Goal: Information Seeking & Learning: Find specific fact

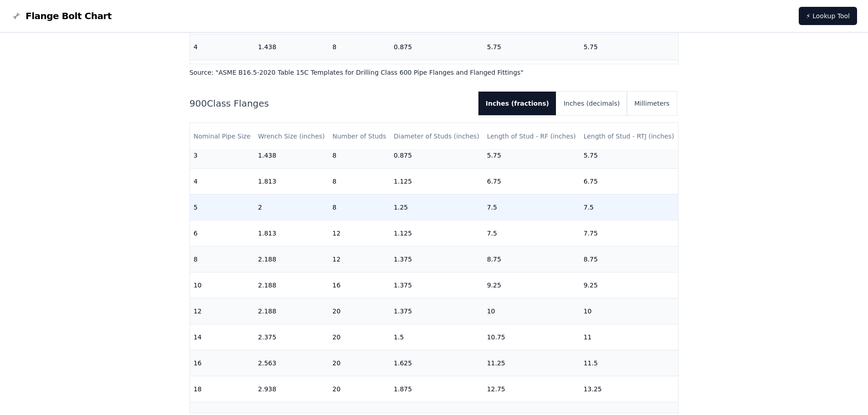
scroll to position [236, 0]
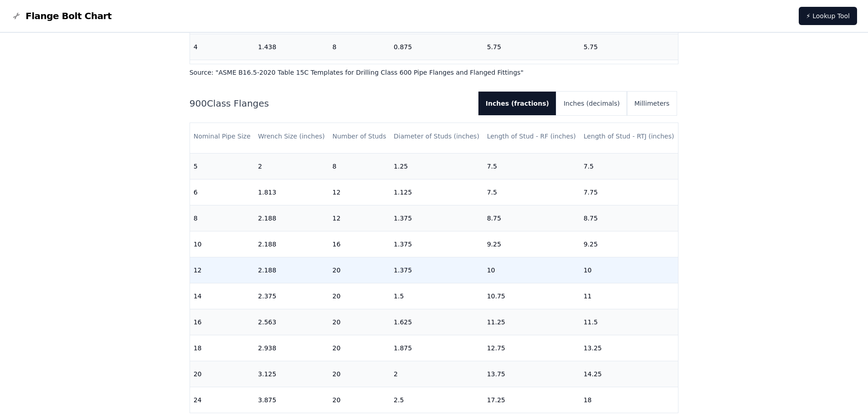
click at [242, 267] on td "12" at bounding box center [222, 270] width 65 height 26
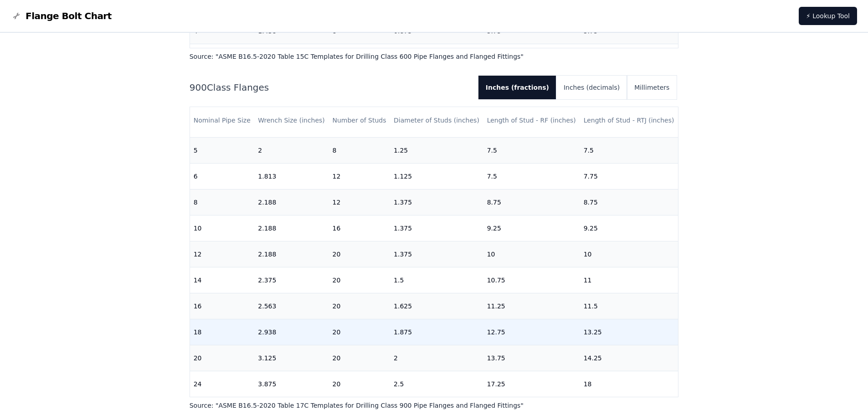
scroll to position [1730, 0]
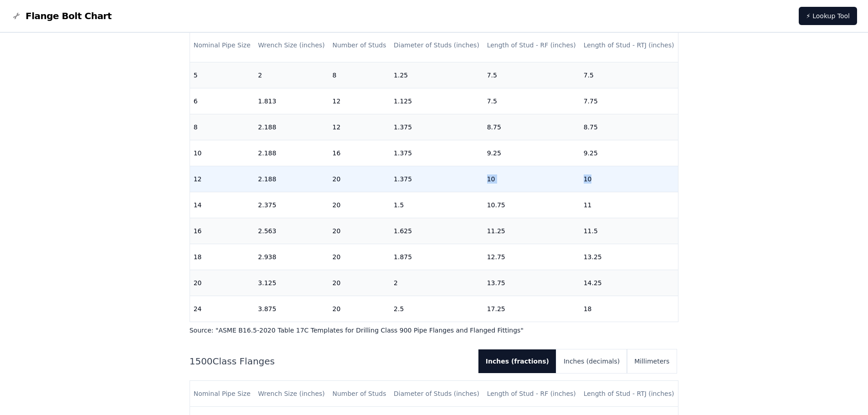
drag, startPoint x: 612, startPoint y: 174, endPoint x: 454, endPoint y: 178, distance: 158.5
click at [454, 178] on tr "12 2.188 20 1.375 10 10" at bounding box center [434, 179] width 488 height 26
click at [454, 178] on td "1.375" at bounding box center [436, 179] width 93 height 26
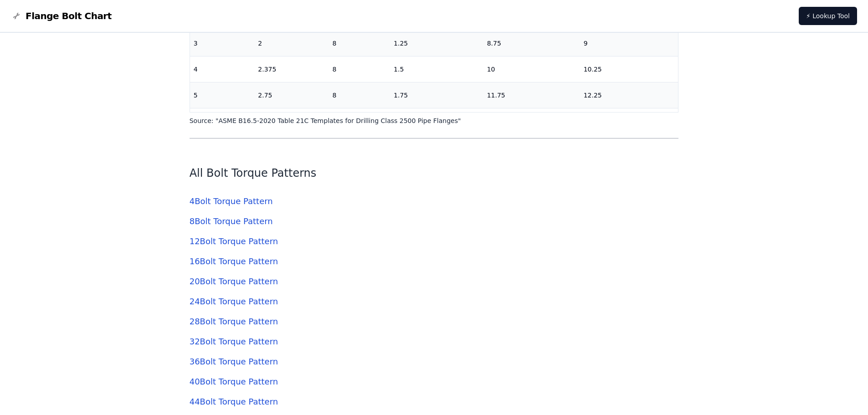
scroll to position [2732, 0]
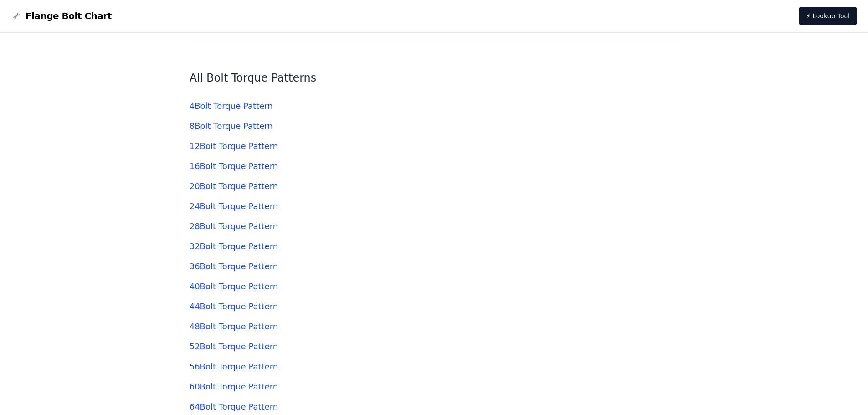
click at [199, 189] on link "20 Bolt Torque Pattern" at bounding box center [233, 186] width 88 height 10
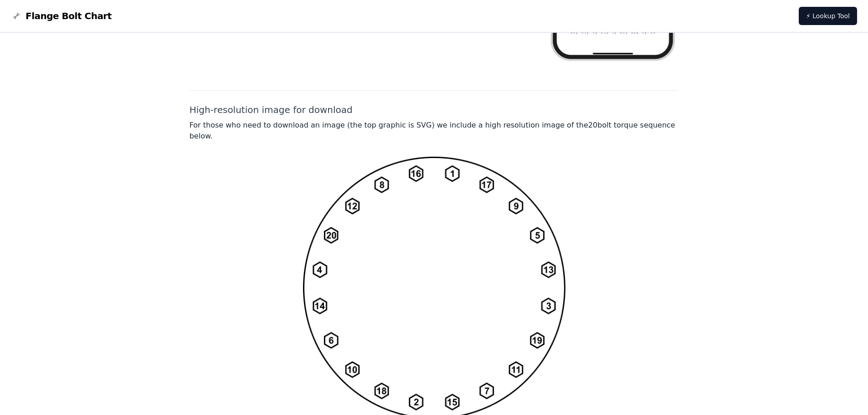
scroll to position [664, 0]
